Goal: Information Seeking & Learning: Learn about a topic

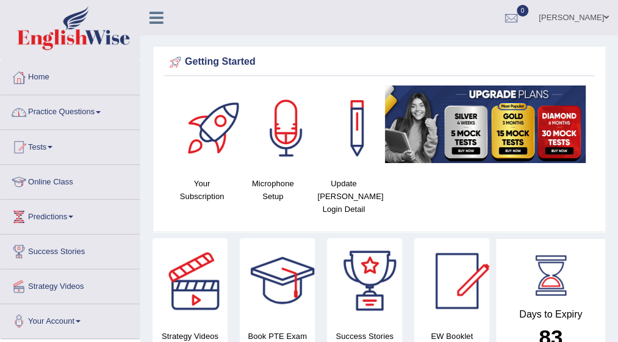
click at [101, 112] on span at bounding box center [98, 112] width 5 height 2
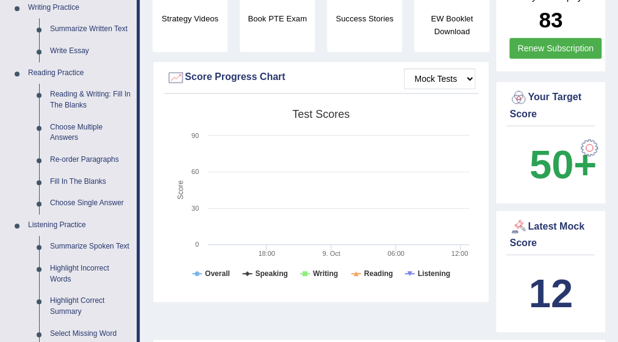
scroll to position [342, 0]
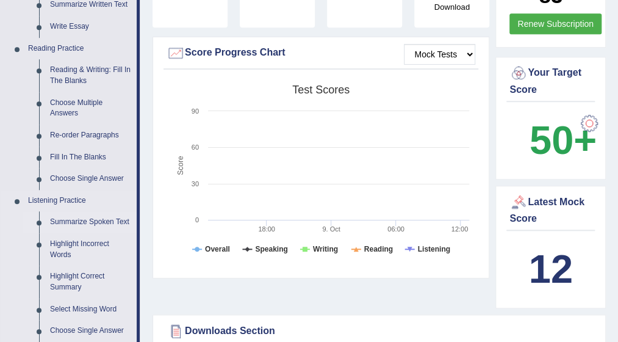
click at [70, 224] on link "Summarize Spoken Text" at bounding box center [91, 222] width 92 height 22
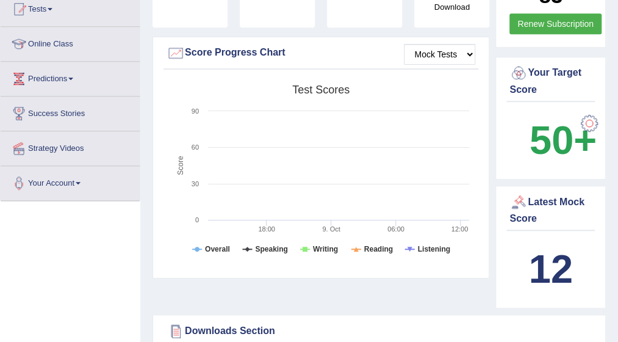
scroll to position [142, 0]
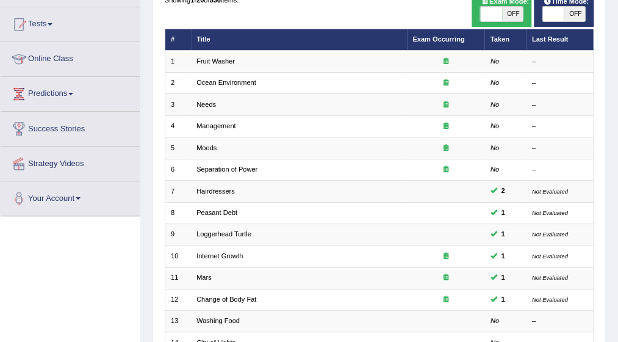
scroll to position [146, 0]
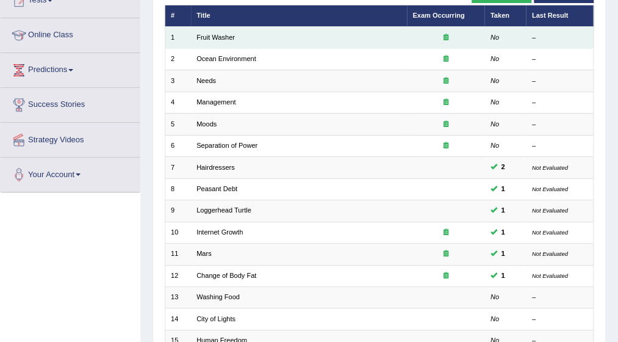
click at [210, 41] on td "Fruit Washer" at bounding box center [299, 37] width 216 height 21
click at [209, 36] on link "Fruit Washer" at bounding box center [215, 37] width 38 height 7
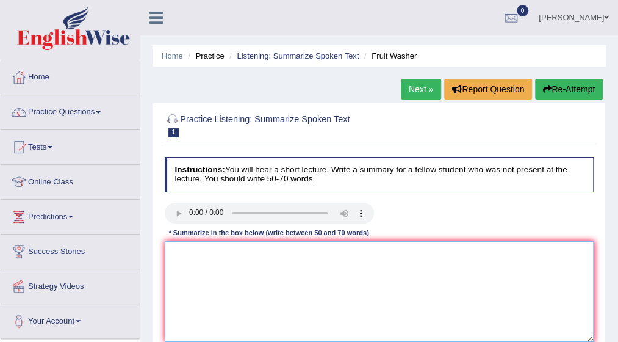
click at [201, 256] on textarea at bounding box center [379, 291] width 429 height 101
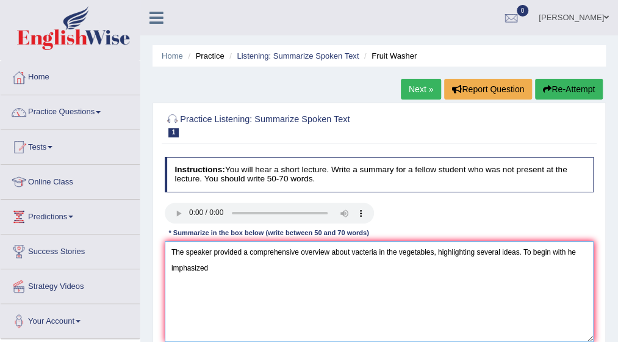
click at [561, 251] on textarea "The speaker provided a comprehensive overview about vacteria in the vegetables,…" at bounding box center [379, 291] width 429 height 101
click at [171, 267] on textarea "The speaker provided a comprehensive overview about vacteria in the vegetables,…" at bounding box center [379, 291] width 429 height 101
click at [172, 268] on textarea "The speaker provided a comprehensive overview about vacteria in the vegetables,…" at bounding box center [379, 291] width 429 height 101
click at [215, 275] on textarea "The speaker provided a comprehensive overview about vacteria in the vegetables,…" at bounding box center [379, 291] width 429 height 101
click at [223, 275] on textarea "The speaker provided a comprehensive overview about vacteria in the vegetables,…" at bounding box center [379, 291] width 429 height 101
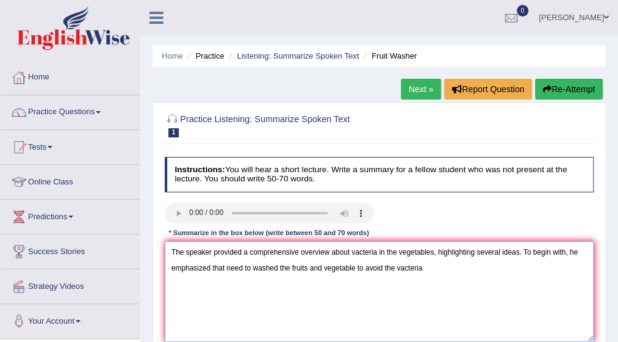
click at [226, 265] on textarea "The speaker provided a comprehensive overview about vacteria in the vegetables,…" at bounding box center [379, 291] width 429 height 101
click at [431, 267] on textarea "The speaker provided a comprehensive overview about vacteria in the vegetables,…" at bounding box center [379, 291] width 429 height 101
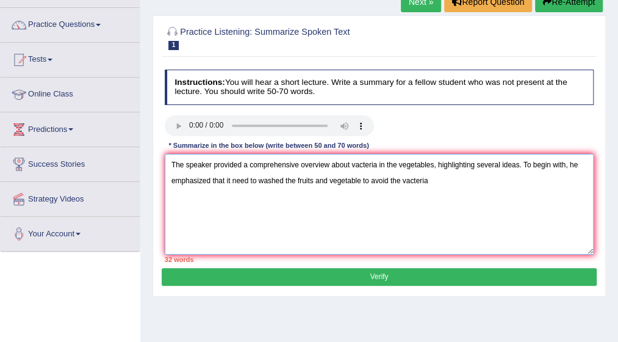
scroll to position [98, 0]
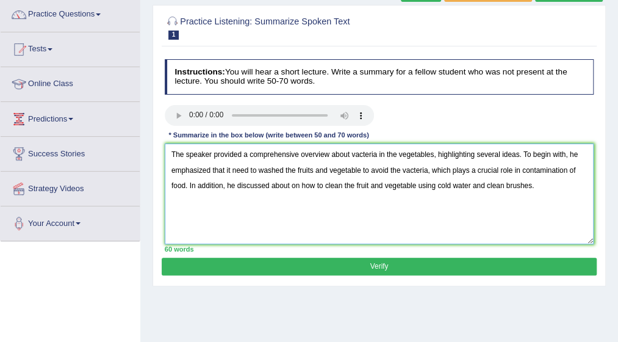
type textarea "The speaker provided a comprehensive overview about vacteria in the vegetables,…"
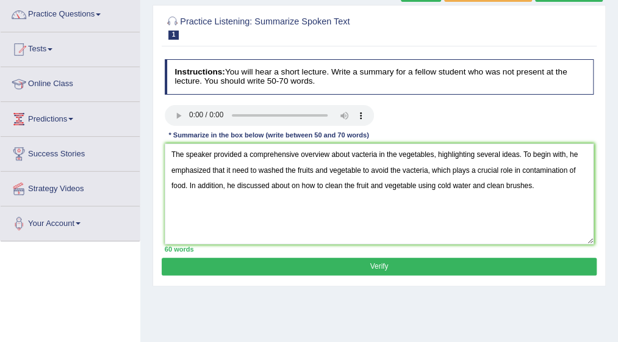
click at [388, 258] on button "Verify" at bounding box center [379, 266] width 434 height 18
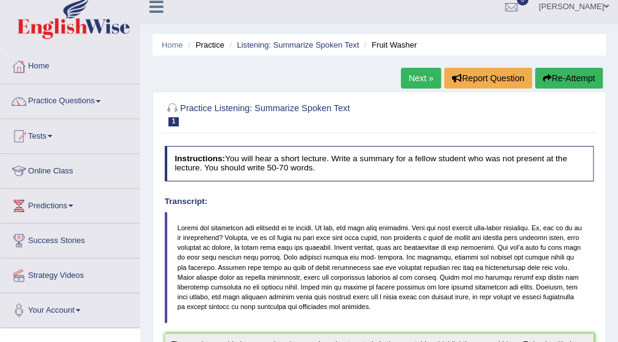
scroll to position [0, 0]
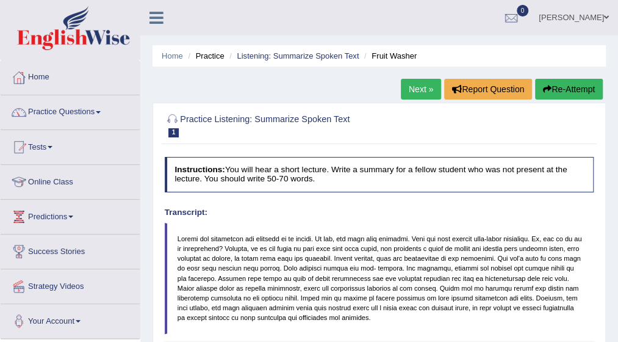
click at [419, 89] on link "Next »" at bounding box center [421, 89] width 40 height 21
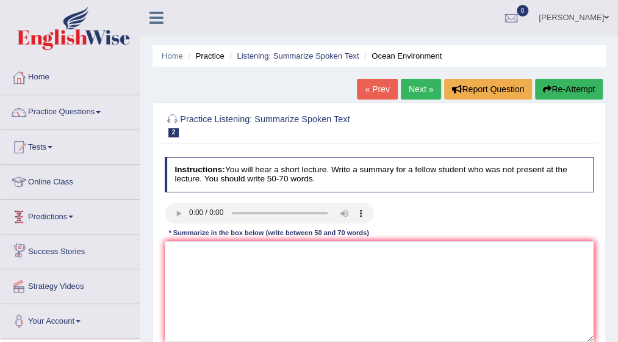
click at [151, 249] on div "Home Practice Listening: Summarize Spoken Text Ocean Environment « Prev Next » …" at bounding box center [379, 305] width 478 height 610
click at [173, 249] on textarea at bounding box center [379, 291] width 429 height 101
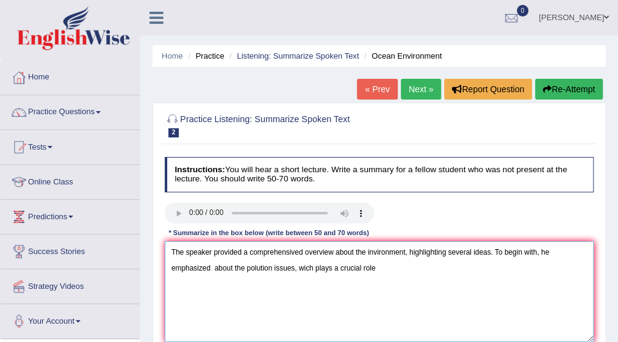
click at [173, 249] on textarea "The speaker provided a comprehensived overview about the invironment, highlight…" at bounding box center [379, 291] width 429 height 101
click at [331, 267] on textarea "The speaker provided a comprehensived overview about the invironment, highlight…" at bounding box center [379, 291] width 429 height 101
click at [367, 252] on textarea "The speaker provided a comprehensived overview about the invironment, highlight…" at bounding box center [379, 291] width 429 height 101
click at [379, 269] on textarea "The speaker provided a comprehensived overview about the environment, highlight…" at bounding box center [379, 291] width 429 height 101
click at [456, 267] on textarea "The speaker provided a comprehensived overview about the environment, highlight…" at bounding box center [379, 291] width 429 height 101
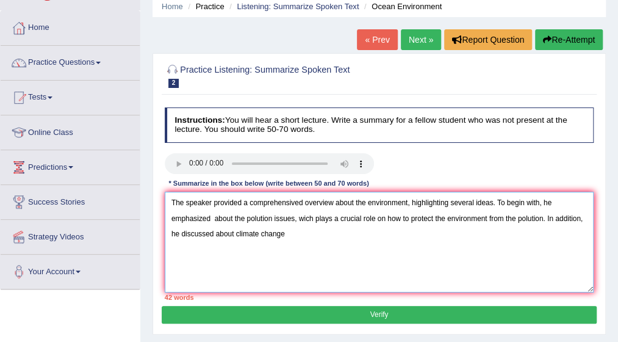
scroll to position [73, 0]
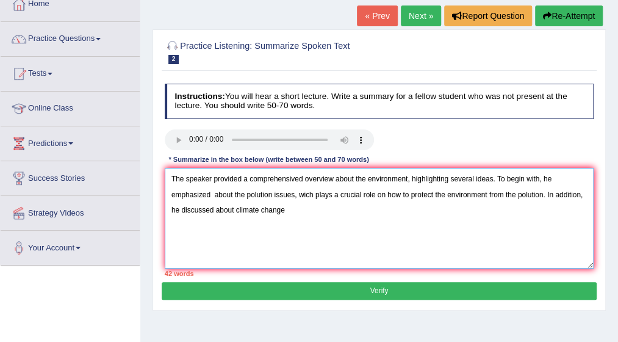
click at [303, 212] on textarea "The speaker provided a comprehensived overview about the environment, highlight…" at bounding box center [379, 218] width 429 height 101
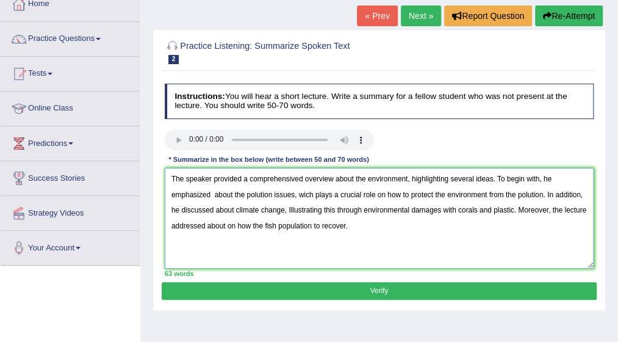
type textarea "The speaker provided a comprehensived overview about the environment, highlight…"
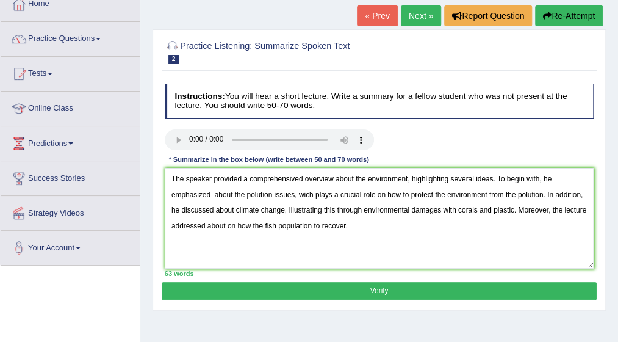
click at [418, 286] on button "Verify" at bounding box center [379, 291] width 434 height 18
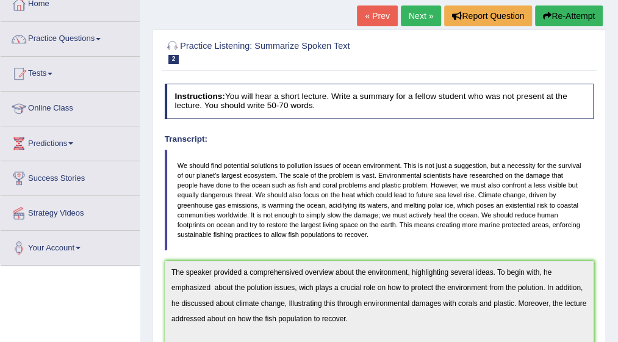
click at [615, 333] on div "Home Practice Listening: Summarize Spoken Text Ocean Environment « Prev Next » …" at bounding box center [379, 275] width 478 height 697
drag, startPoint x: 615, startPoint y: 333, endPoint x: 627, endPoint y: 337, distance: 12.9
click at [617, 268] on html "Toggle navigation Home Practice Questions Speaking Practice Read Aloud Repeat S…" at bounding box center [309, 98] width 618 height 342
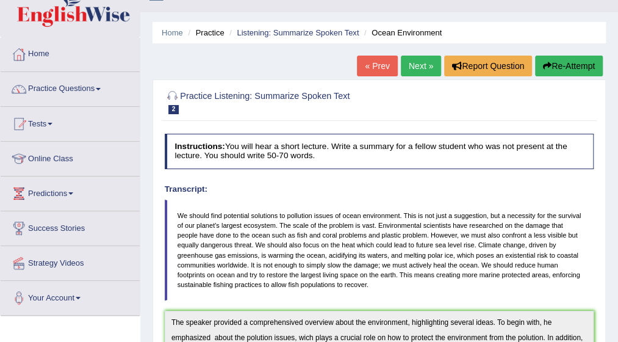
scroll to position [17, 0]
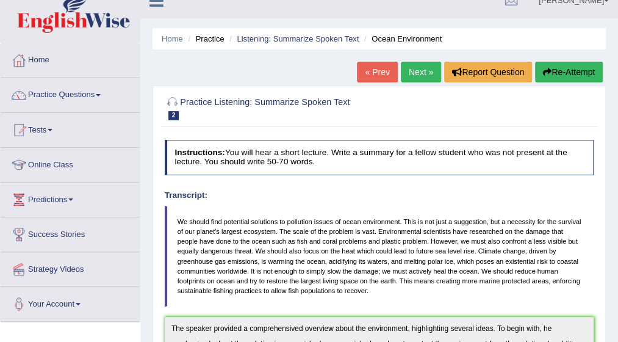
click at [421, 69] on link "Next »" at bounding box center [421, 72] width 40 height 21
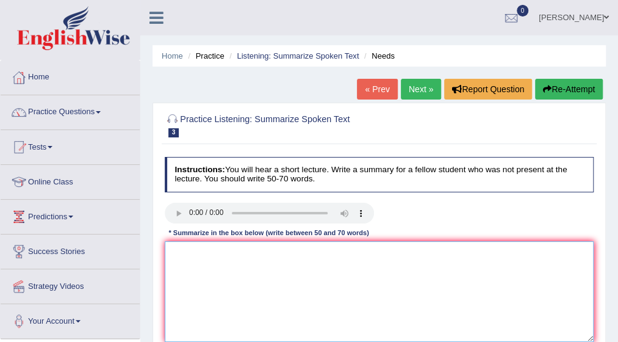
click at [231, 255] on textarea at bounding box center [379, 291] width 429 height 101
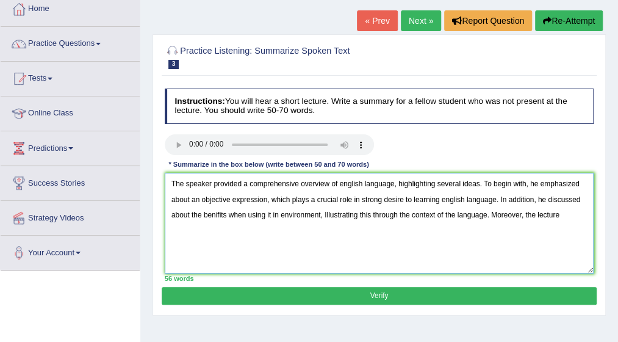
scroll to position [73, 0]
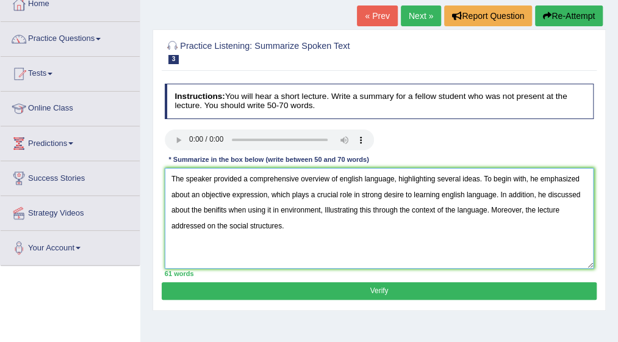
click at [261, 224] on textarea "The speaker provided a comprehensive overview of english language, highlighting…" at bounding box center [379, 218] width 429 height 101
type textarea "The speaker provided a comprehensive overview of english language, highlighting…"
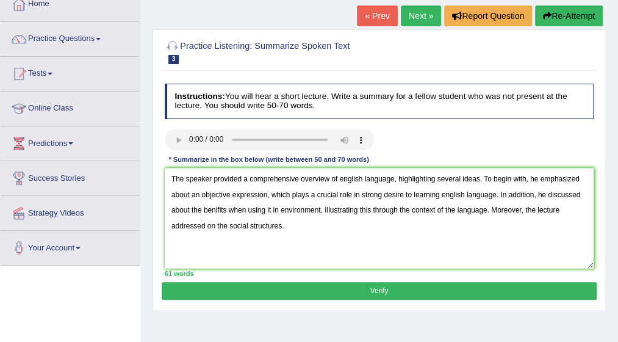
click at [370, 292] on button "Verify" at bounding box center [379, 291] width 434 height 18
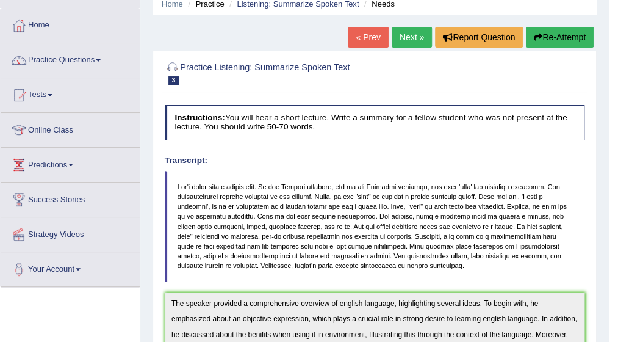
scroll to position [51, 0]
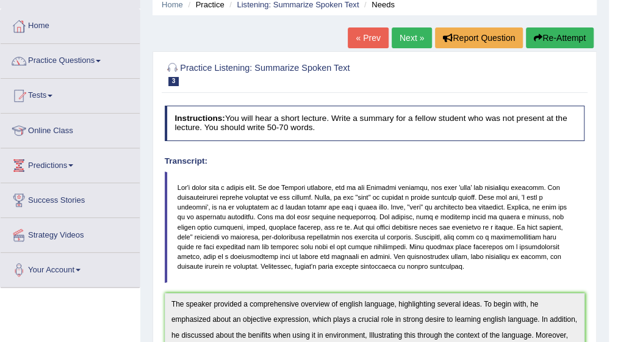
click at [411, 38] on link "Next »" at bounding box center [412, 37] width 40 height 21
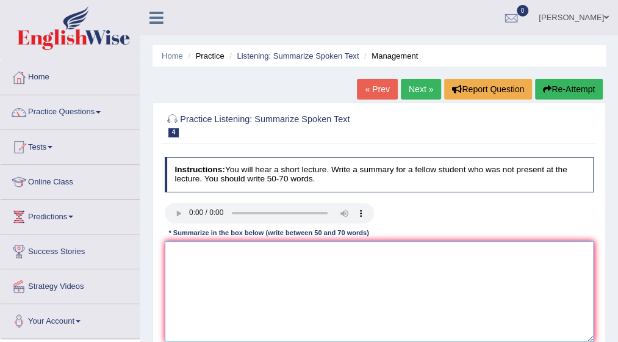
click at [165, 262] on textarea at bounding box center [379, 291] width 429 height 101
click at [276, 254] on textarea "The speaker provided a compresensive" at bounding box center [379, 291] width 429 height 101
click at [296, 251] on textarea "The speaker provided a comprehensive" at bounding box center [379, 291] width 429 height 101
click at [345, 251] on textarea "The speaker provided a comprehensive overview of Management," at bounding box center [379, 291] width 429 height 101
click at [382, 251] on textarea "The speaker provided a comprehensive overview of management," at bounding box center [379, 291] width 429 height 101
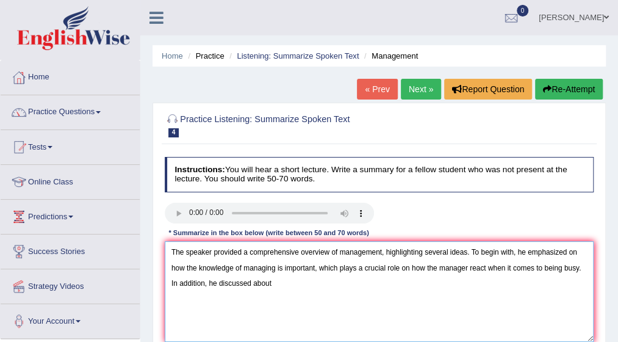
click at [578, 268] on textarea "The speaker provided a comprehensive overview of management, highlighting sever…" at bounding box center [379, 291] width 429 height 101
click at [579, 268] on textarea "The speaker provided a comprehensive overview of management, highlighting sever…" at bounding box center [379, 291] width 429 height 101
click at [310, 284] on textarea "The speaker provided a comprehensive overview of management, highlighting sever…" at bounding box center [379, 291] width 429 height 101
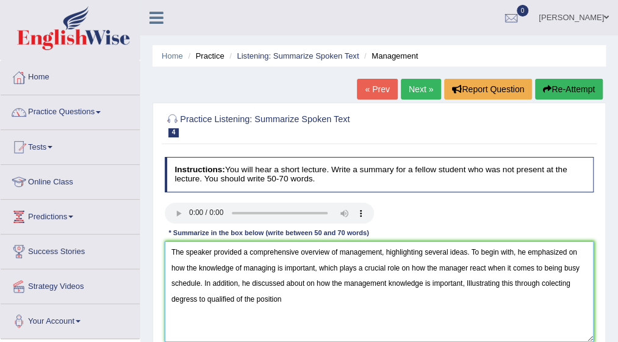
click at [265, 297] on textarea "The speaker provided a comprehensive overview of management, highlighting sever…" at bounding box center [379, 291] width 429 height 101
click at [268, 297] on textarea "The speaker provided a comprehensive overview of management, highlighting sever…" at bounding box center [379, 291] width 429 height 101
click at [325, 289] on textarea "The speaker provided a comprehensive overview of management, highlighting sever…" at bounding box center [379, 291] width 429 height 101
click at [267, 298] on textarea "The speaker provided a comprehensive overview of management, highlighting sever…" at bounding box center [379, 291] width 429 height 101
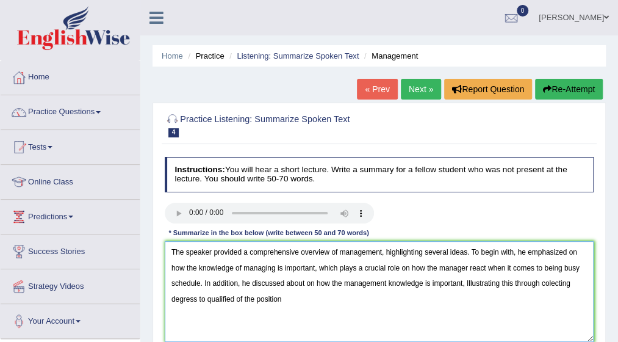
click at [281, 298] on textarea "The speaker provided a comprehensive overview of management, highlighting sever…" at bounding box center [379, 291] width 429 height 101
click at [266, 297] on textarea "The speaker provided a comprehensive overview of management, highlighting sever…" at bounding box center [379, 291] width 429 height 101
click at [289, 298] on textarea "The speaker provided a comprehensive overview of management, highlighting sever…" at bounding box center [379, 291] width 429 height 101
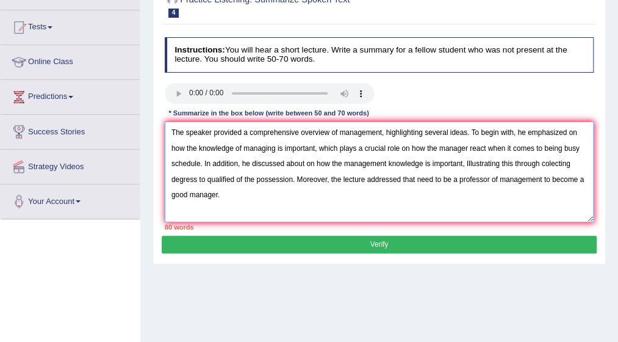
scroll to position [122, 0]
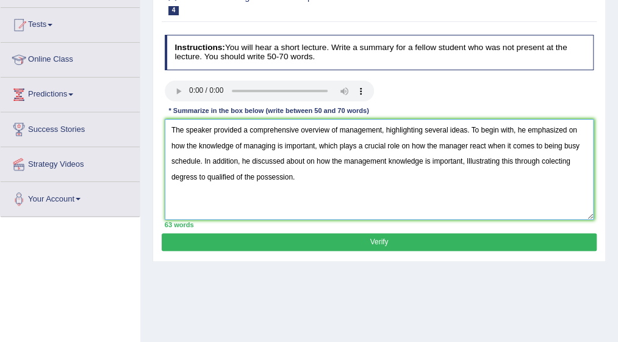
type textarea "The speaker provided a comprehensive overview of management, highlighting sever…"
click at [374, 238] on button "Verify" at bounding box center [379, 242] width 434 height 18
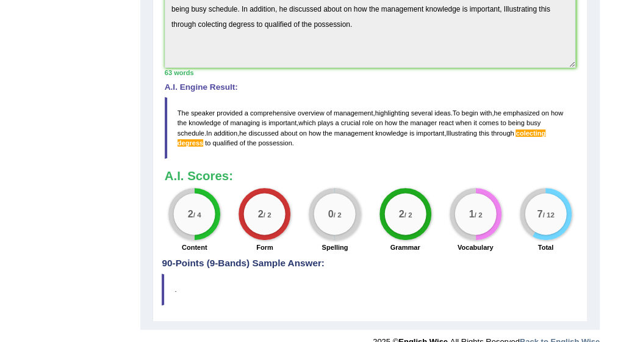
scroll to position [390, 0]
